Goal: Transaction & Acquisition: Purchase product/service

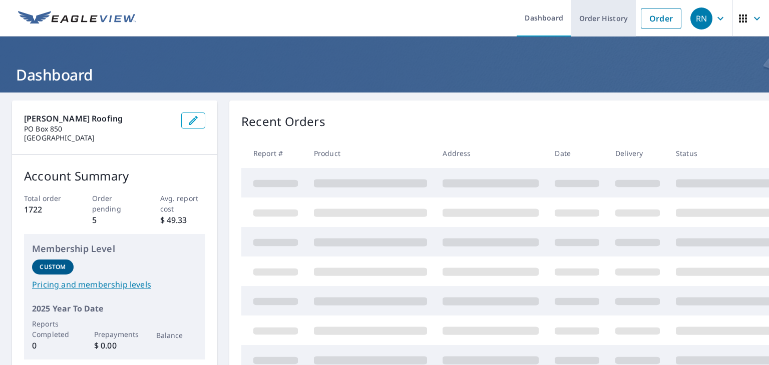
click at [597, 28] on link "Order History" at bounding box center [603, 18] width 65 height 37
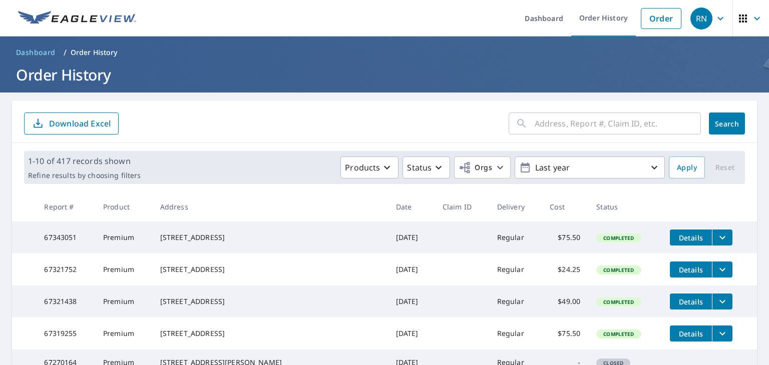
click at [525, 119] on div "​" at bounding box center [604, 124] width 192 height 22
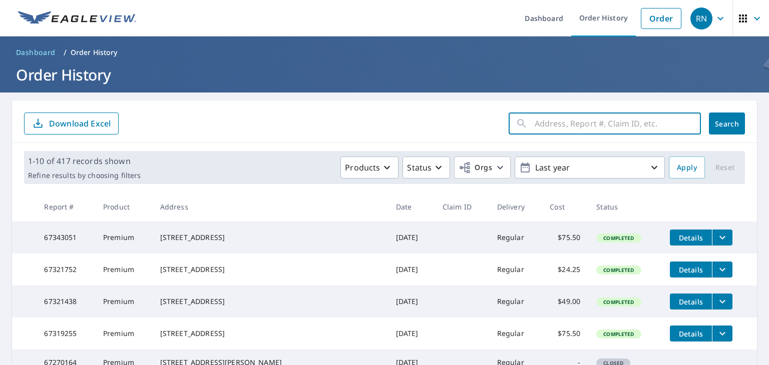
paste input "147 Richland View Rd Liberty Hill, Texas 78642 Add Note Send Email"
type input "[STREET_ADDRESS][US_STATE]"
click button "Search" at bounding box center [727, 124] width 36 height 22
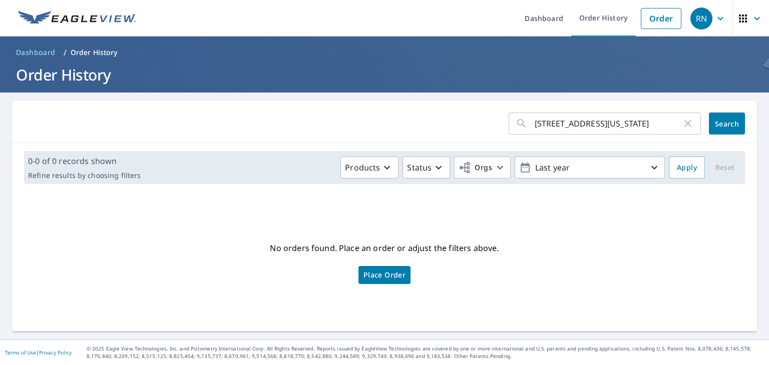
click at [380, 276] on span "Place Order" at bounding box center [384, 275] width 42 height 5
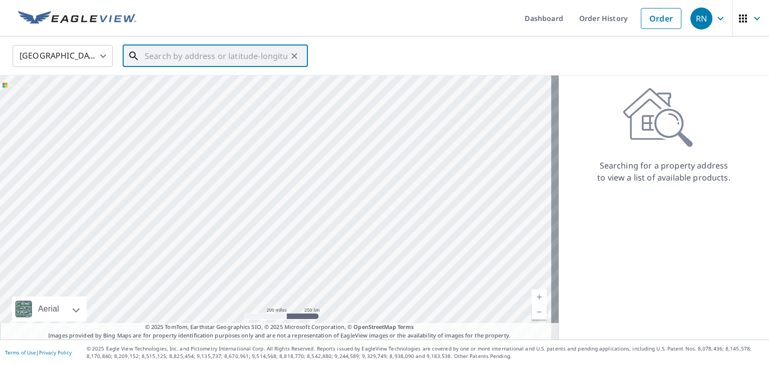
click at [188, 50] on input "text" at bounding box center [216, 56] width 143 height 28
paste input "[STREET_ADDRESS][US_STATE] Add"
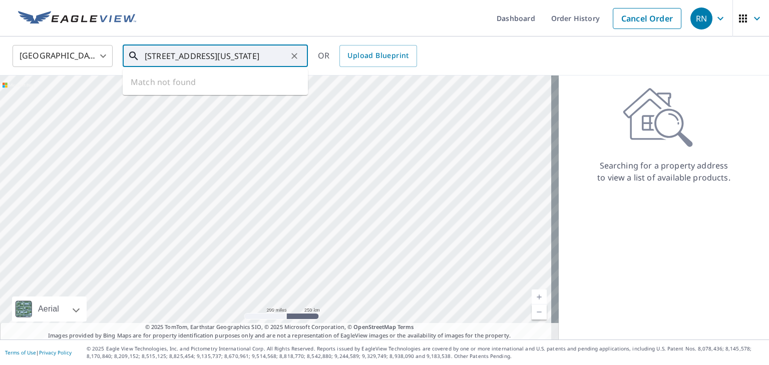
scroll to position [0, 33]
type input "[STREET_ADDRESS][US_STATE]"
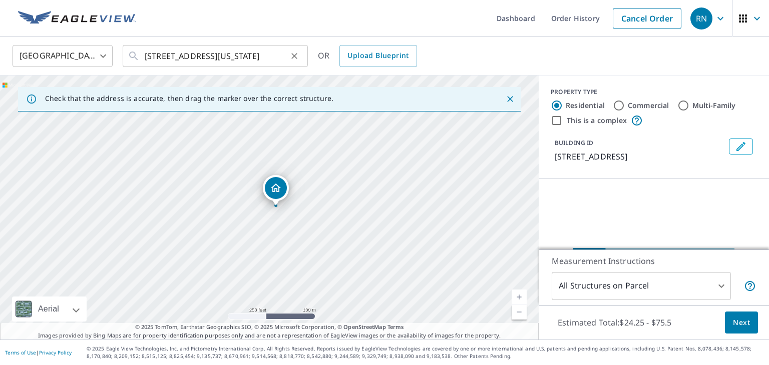
scroll to position [0, 0]
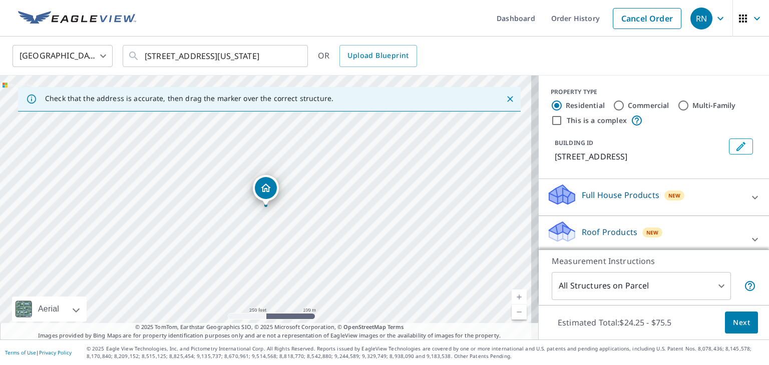
click at [511, 296] on link "Current Level 17, Zoom In" at bounding box center [518, 297] width 15 height 15
click at [511, 296] on link "Current Level 17.900891854987076, Zoom In" at bounding box center [518, 297] width 15 height 15
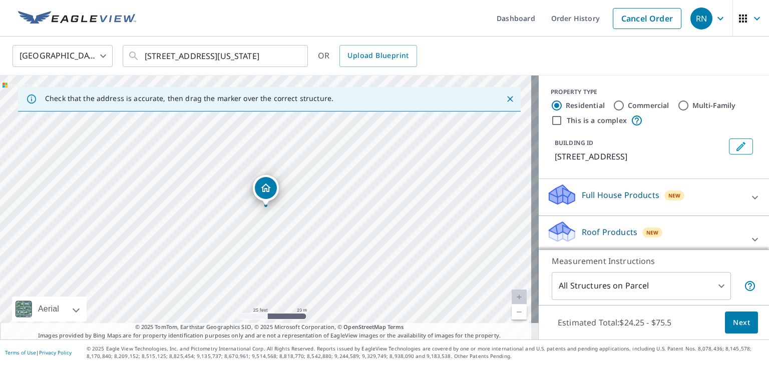
click at [515, 309] on link "Current Level 20, Zoom Out" at bounding box center [518, 312] width 15 height 15
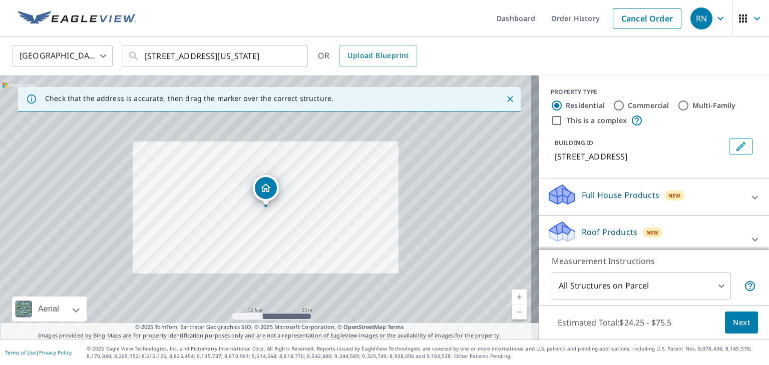
click at [515, 309] on link "Current Level 19, Zoom Out" at bounding box center [518, 312] width 15 height 15
click at [515, 309] on link "Current Level 18, Zoom Out" at bounding box center [518, 312] width 15 height 15
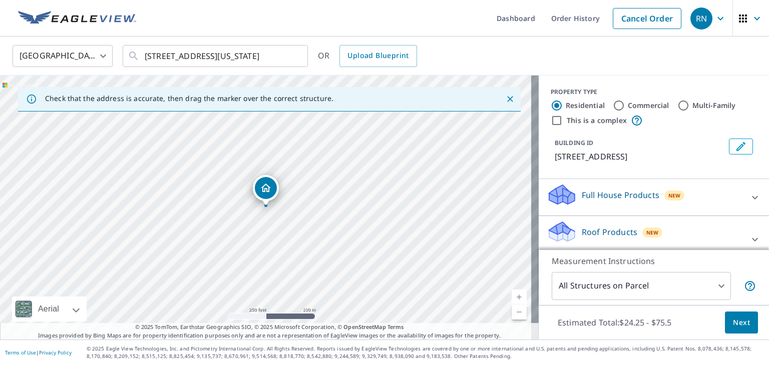
click at [513, 291] on link "Current Level 17, Zoom In" at bounding box center [518, 297] width 15 height 15
drag, startPoint x: 513, startPoint y: 291, endPoint x: 324, endPoint y: 275, distance: 190.4
click at [324, 275] on div "[STREET_ADDRESS]" at bounding box center [269, 208] width 538 height 264
click at [692, 124] on div "This is a complex" at bounding box center [653, 121] width 206 height 12
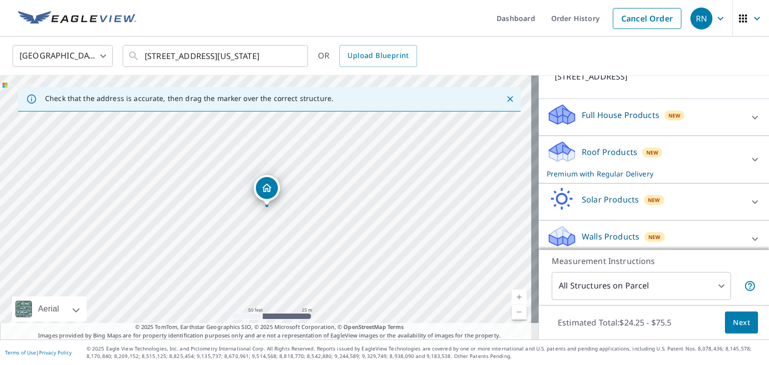
scroll to position [100, 0]
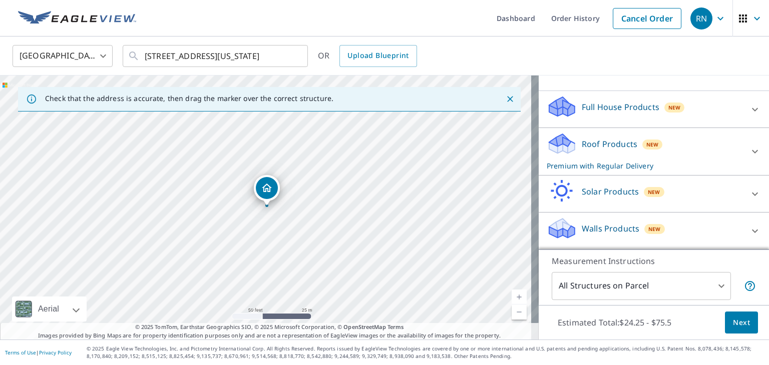
click at [692, 124] on div "Full House Products New" at bounding box center [644, 109] width 196 height 29
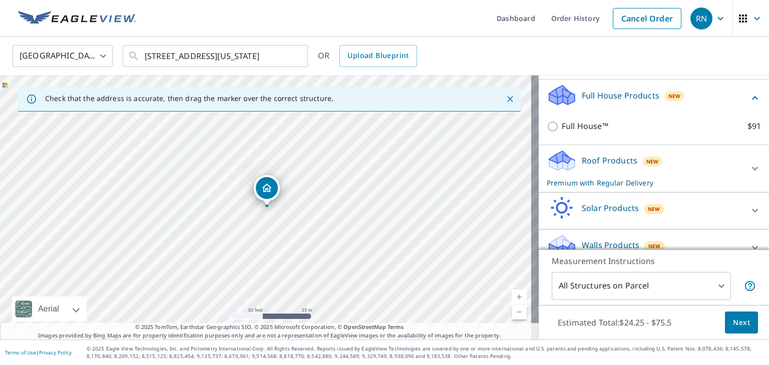
click at [684, 174] on div "Roof Products New Premium with Regular Delivery" at bounding box center [644, 168] width 196 height 39
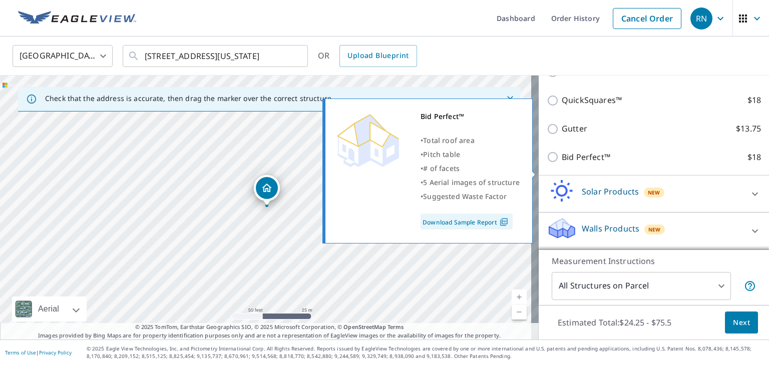
scroll to position [291, 0]
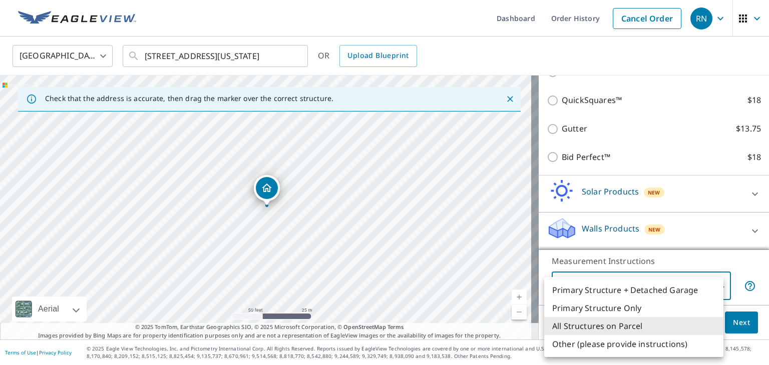
click at [709, 281] on body "RN RN Dashboard Order History Cancel Order RN [GEOGRAPHIC_DATA] [GEOGRAPHIC_DAT…" at bounding box center [384, 182] width 769 height 365
click at [663, 327] on li "All Structures on Parcel" at bounding box center [633, 326] width 179 height 18
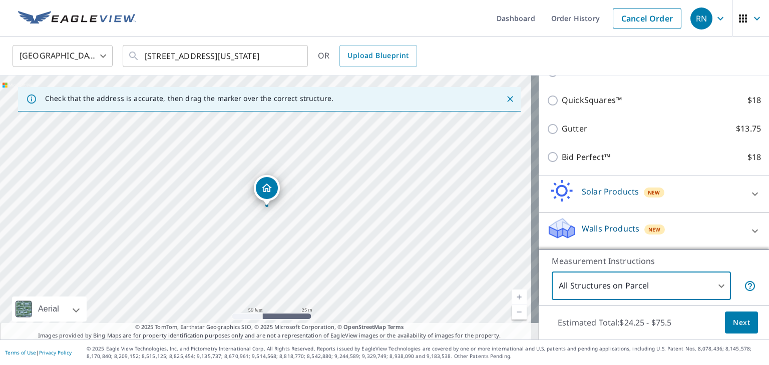
click at [729, 333] on button "Next" at bounding box center [741, 323] width 33 height 23
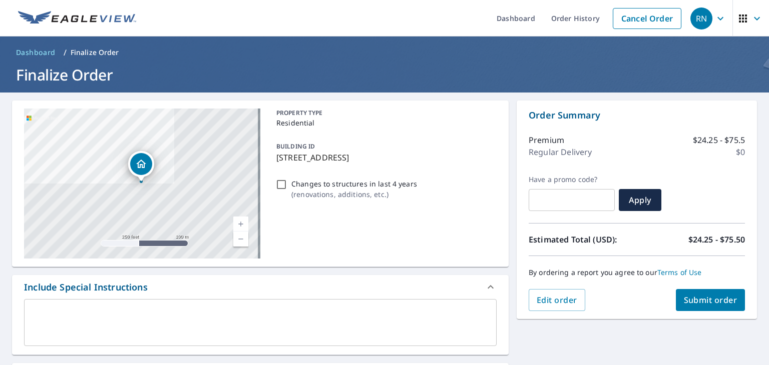
click at [700, 307] on button "Submit order" at bounding box center [710, 300] width 70 height 22
checkbox input "true"
